Goal: Transaction & Acquisition: Purchase product/service

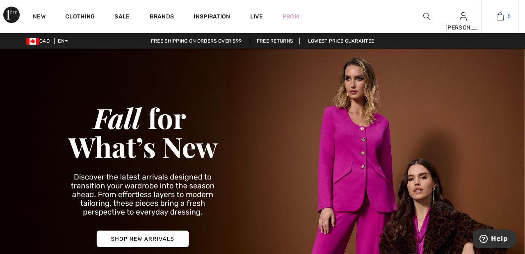
click at [504, 18] on link "5" at bounding box center [500, 16] width 36 height 10
click at [502, 15] on img at bounding box center [500, 16] width 7 height 10
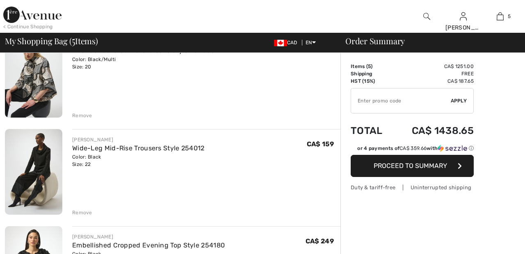
scroll to position [89, 0]
click at [85, 113] on div "Remove" at bounding box center [82, 115] width 20 height 7
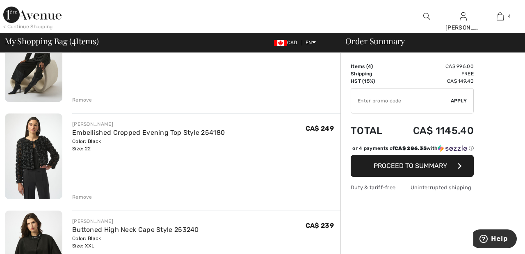
scroll to position [105, 0]
click at [83, 192] on div "Remove" at bounding box center [206, 196] width 268 height 9
click at [82, 199] on div "Remove" at bounding box center [82, 196] width 20 height 7
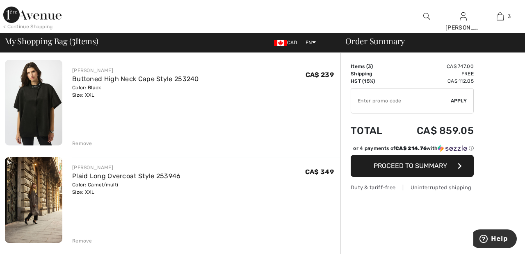
scroll to position [163, 0]
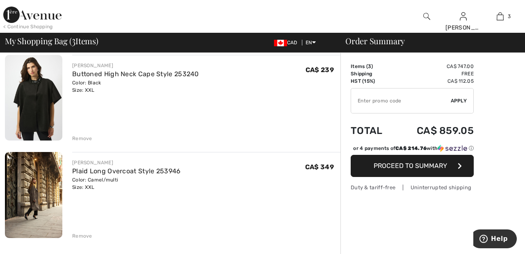
click at [85, 236] on div "Remove" at bounding box center [82, 236] width 20 height 7
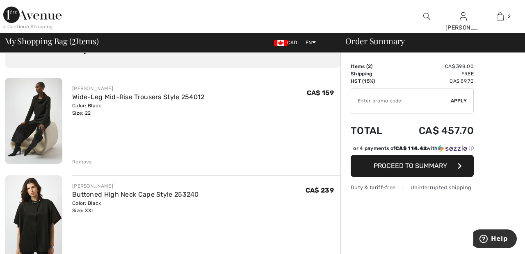
scroll to position [43, 0]
click at [83, 160] on div "Remove" at bounding box center [82, 161] width 20 height 7
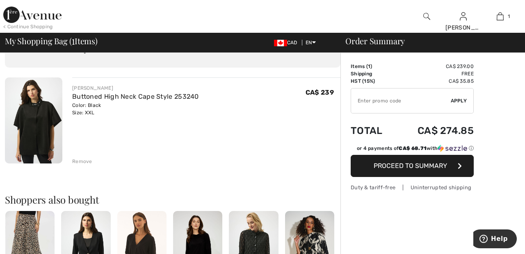
click at [82, 164] on div "Remove" at bounding box center [82, 161] width 20 height 7
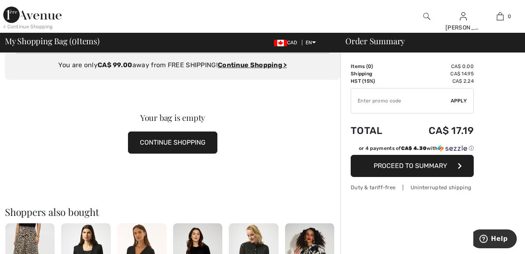
scroll to position [0, 0]
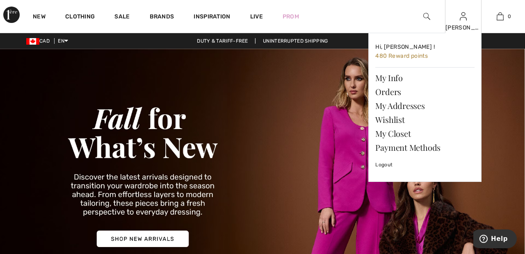
click at [466, 19] on img at bounding box center [463, 16] width 7 height 10
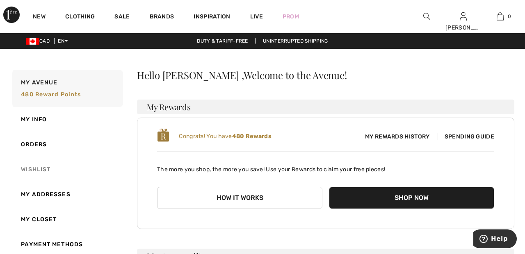
click at [43, 168] on link "Wishlist" at bounding box center [67, 169] width 112 height 25
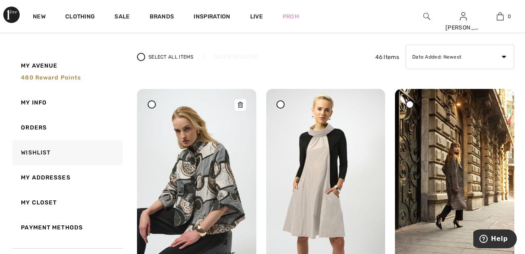
click at [206, 174] on img at bounding box center [196, 178] width 119 height 178
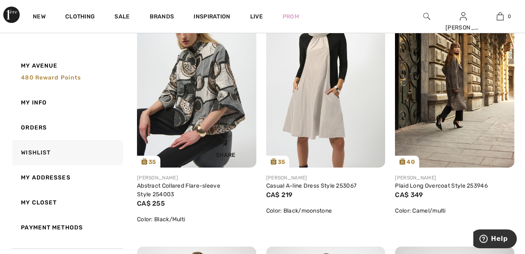
scroll to position [159, 0]
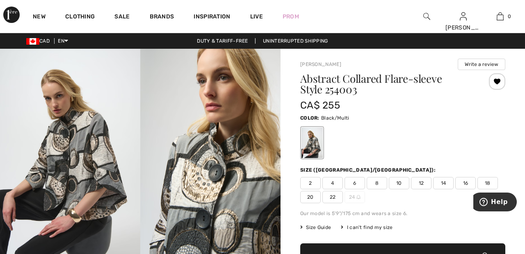
click at [311, 197] on span "20" at bounding box center [310, 197] width 21 height 12
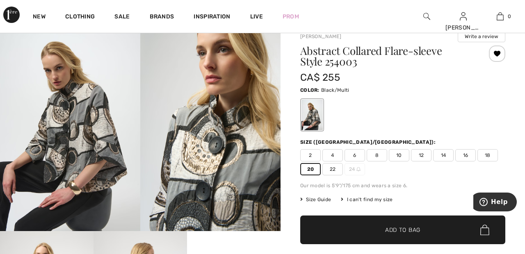
scroll to position [28, 0]
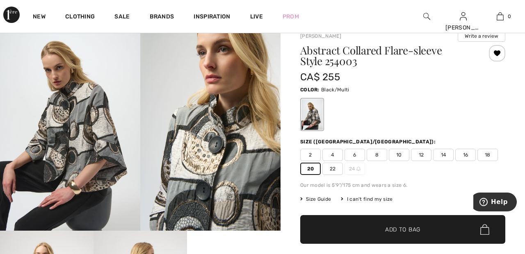
click at [400, 232] on span "Add to Bag" at bounding box center [402, 230] width 35 height 9
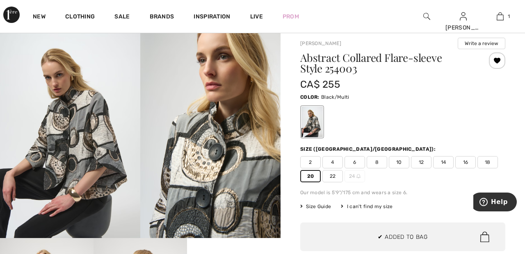
scroll to position [0, 0]
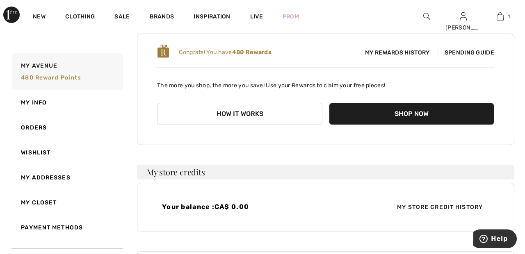
scroll to position [86, 0]
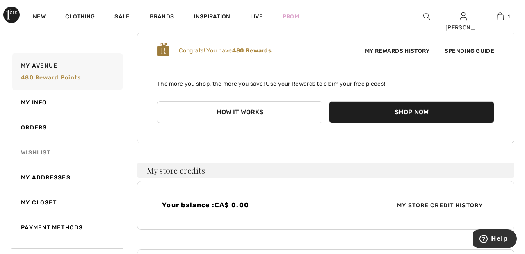
click at [39, 152] on link "Wishlist" at bounding box center [67, 152] width 112 height 25
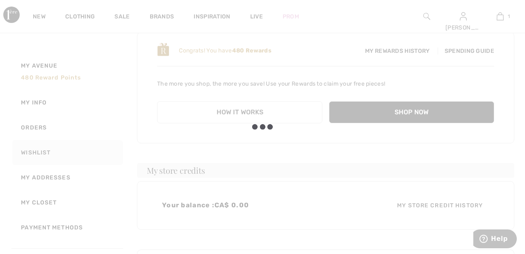
click at [441, 67] on div at bounding box center [262, 127] width 525 height 254
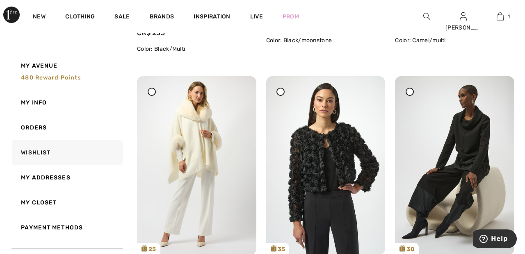
scroll to position [324, 0]
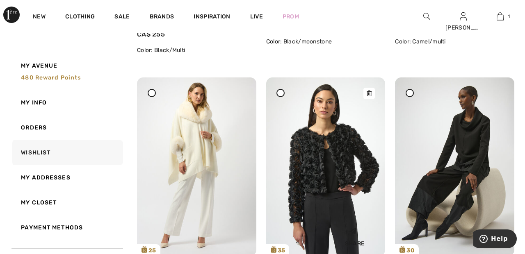
click at [346, 147] on img at bounding box center [325, 167] width 119 height 178
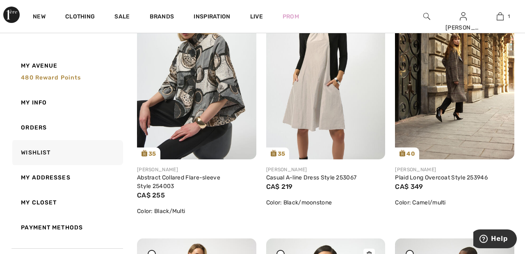
scroll to position [169, 0]
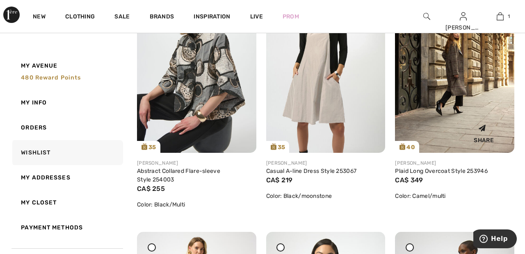
click at [473, 72] on img at bounding box center [454, 64] width 119 height 178
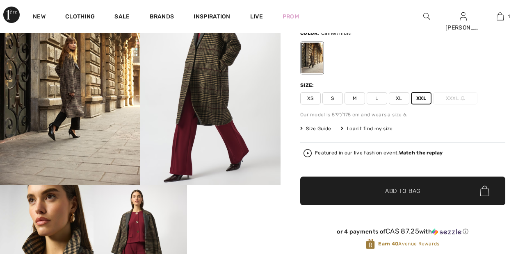
click at [425, 194] on span "✔ Added to Bag Add to Bag" at bounding box center [402, 191] width 205 height 29
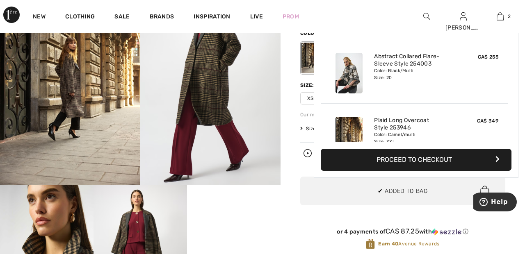
scroll to position [25, 0]
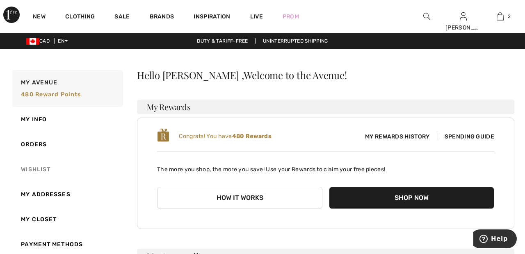
click at [38, 167] on link "Wishlist" at bounding box center [67, 169] width 112 height 25
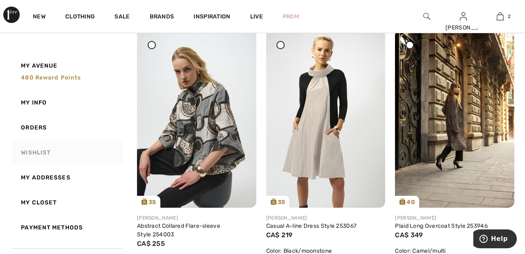
scroll to position [117, 0]
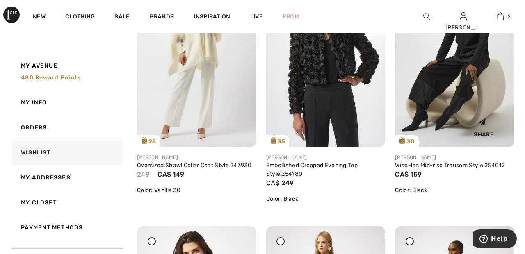
click at [432, 95] on img at bounding box center [454, 57] width 119 height 178
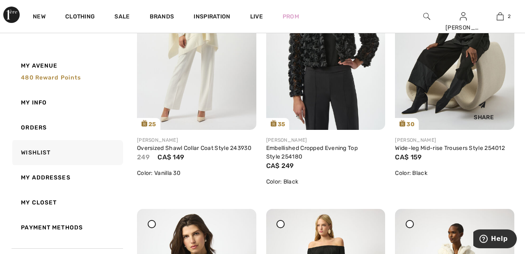
scroll to position [473, 0]
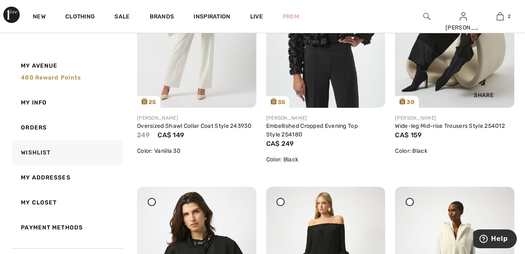
click at [452, 68] on img at bounding box center [454, 18] width 119 height 178
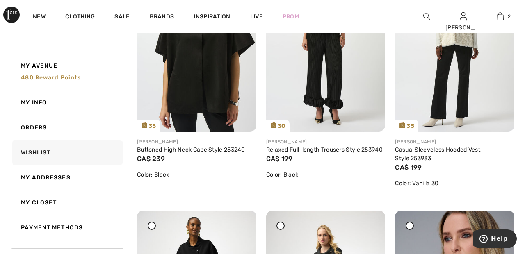
scroll to position [707, 0]
click at [199, 78] on img at bounding box center [196, 42] width 119 height 178
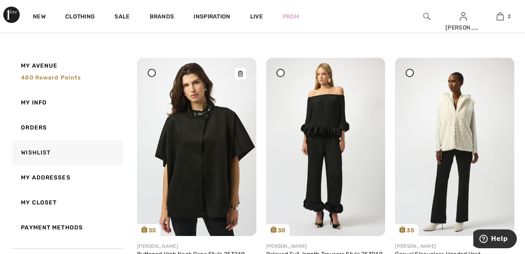
scroll to position [598, 0]
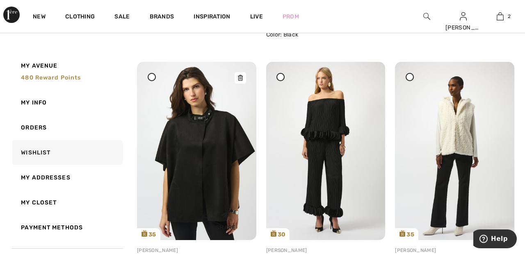
click at [198, 143] on img at bounding box center [196, 151] width 119 height 178
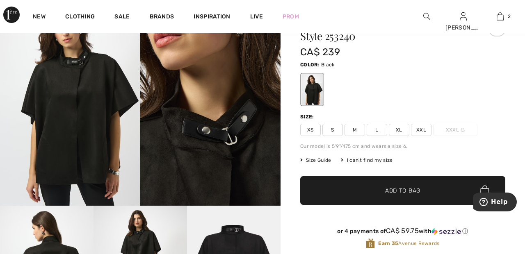
click at [422, 129] on span "XXL" at bounding box center [421, 130] width 21 height 12
click at [431, 192] on span "✔ Added to Bag Add to Bag" at bounding box center [402, 190] width 205 height 29
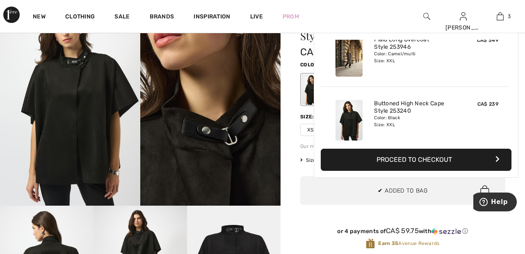
scroll to position [89, 0]
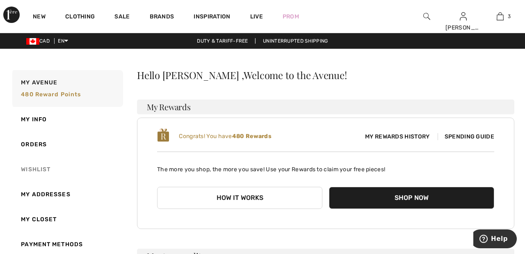
click at [43, 172] on link "Wishlist" at bounding box center [67, 169] width 112 height 25
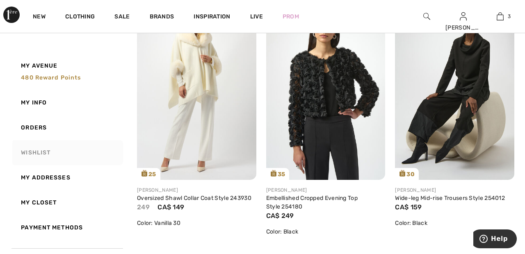
scroll to position [399, 0]
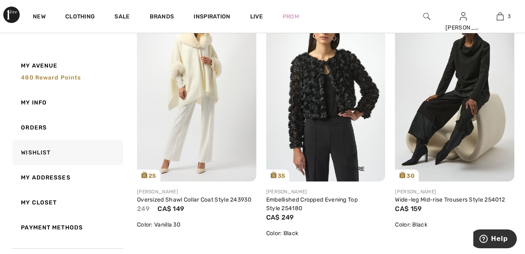
click at [334, 85] on img at bounding box center [325, 92] width 119 height 178
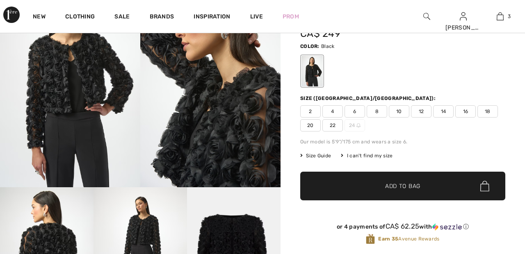
click at [331, 123] on span "22" at bounding box center [332, 125] width 21 height 12
click at [378, 180] on span "✔ Added to Bag Add to Bag" at bounding box center [402, 186] width 205 height 29
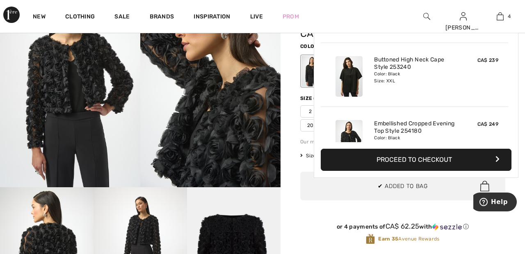
scroll to position [153, 0]
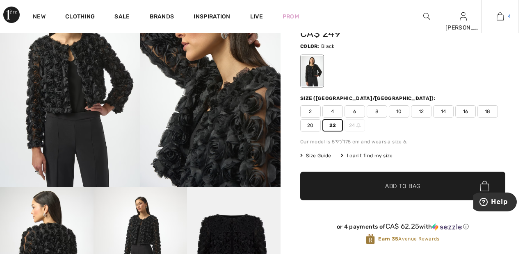
click at [504, 16] on link "4" at bounding box center [500, 16] width 36 height 10
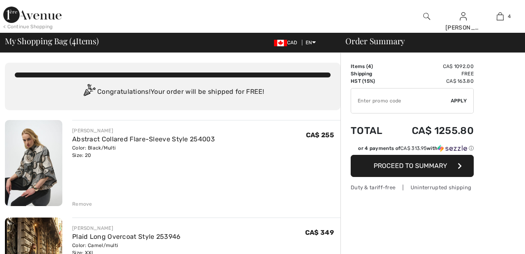
checkbox input "true"
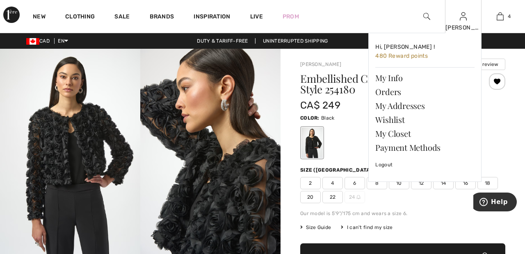
click at [465, 16] on img at bounding box center [463, 16] width 7 height 10
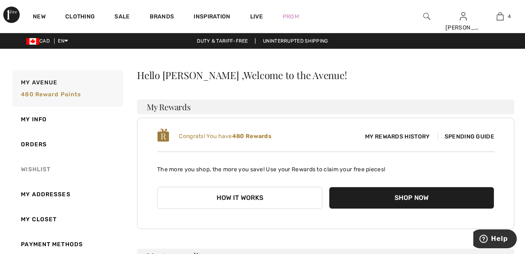
click at [35, 167] on link "Wishlist" at bounding box center [67, 169] width 112 height 25
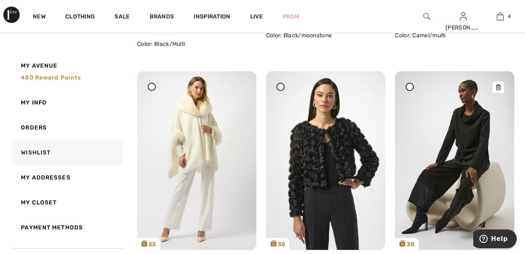
click at [451, 178] on img at bounding box center [454, 160] width 119 height 178
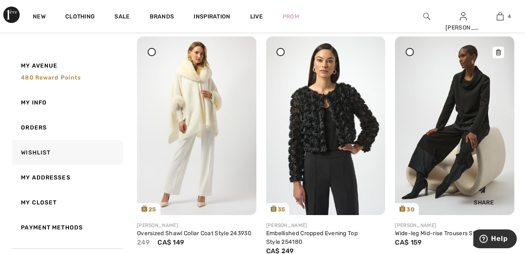
scroll to position [370, 0]
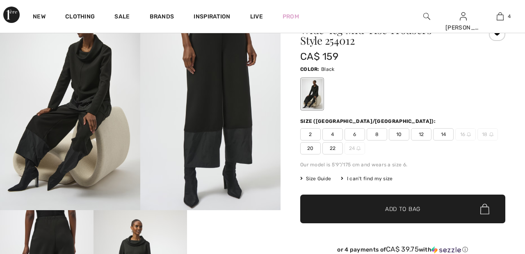
scroll to position [49, 0]
click at [336, 148] on span "22" at bounding box center [332, 148] width 21 height 12
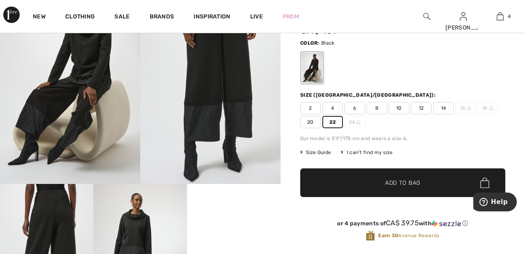
scroll to position [80, 0]
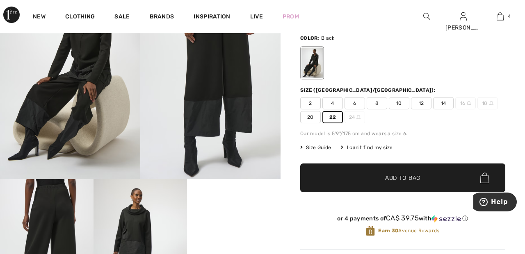
click at [424, 182] on span "✔ Added to Bag Add to Bag" at bounding box center [402, 178] width 205 height 29
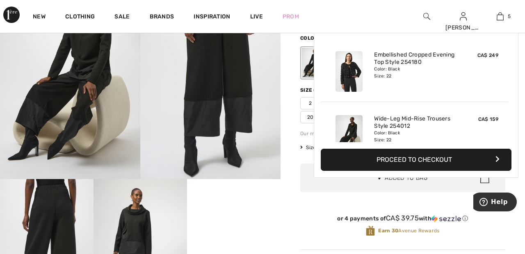
scroll to position [217, 0]
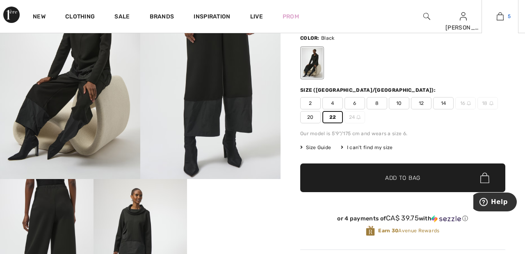
click at [502, 14] on img at bounding box center [500, 16] width 7 height 10
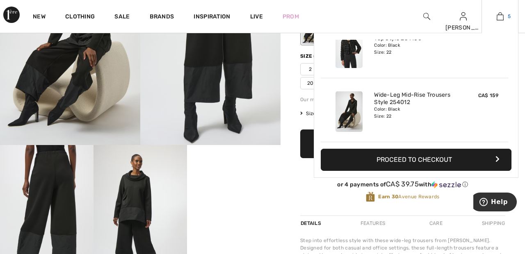
scroll to position [119, 0]
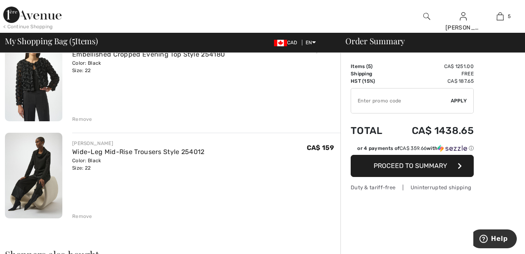
scroll to position [378, 0]
click at [145, 148] on link "Wide-Leg Mid-Rise Trousers Style 254012" at bounding box center [138, 152] width 133 height 8
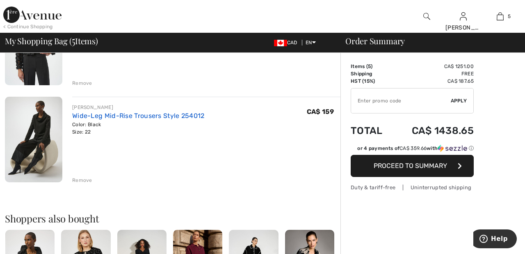
scroll to position [417, 0]
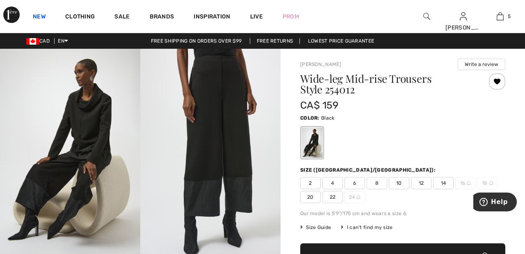
click at [39, 16] on link "New" at bounding box center [39, 17] width 13 height 9
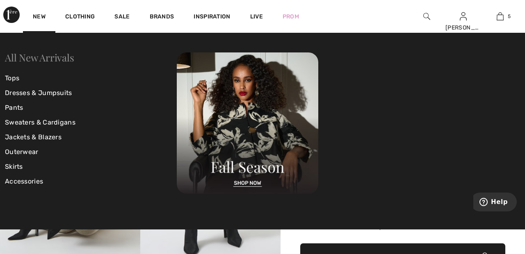
click at [58, 56] on link "All New Arrivals" at bounding box center [39, 57] width 69 height 13
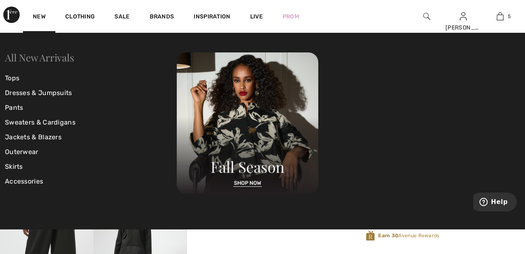
scroll to position [81, 0]
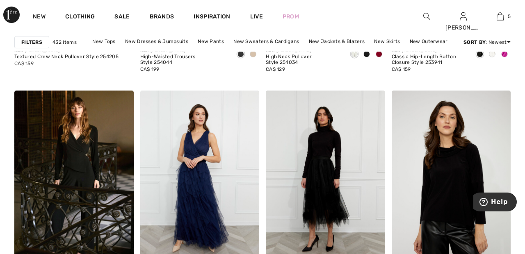
scroll to position [717, 0]
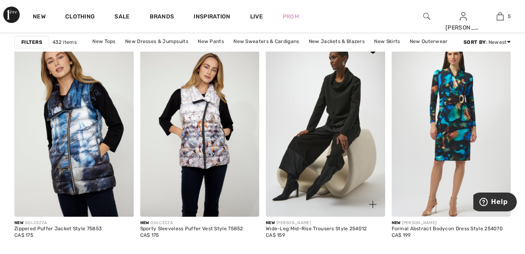
click at [348, 111] on img at bounding box center [325, 127] width 119 height 179
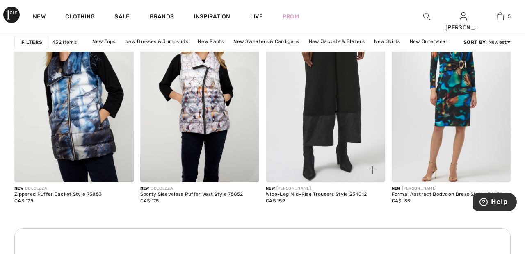
scroll to position [1567, 0]
